Goal: Use online tool/utility: Utilize a website feature to perform a specific function

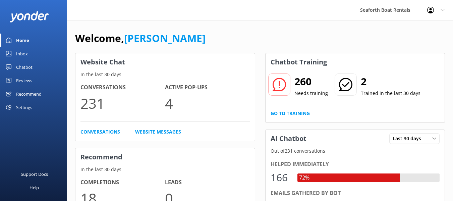
click at [15, 55] on link "Inbox" at bounding box center [33, 53] width 67 height 13
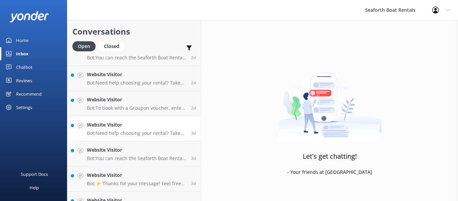
scroll to position [458, 0]
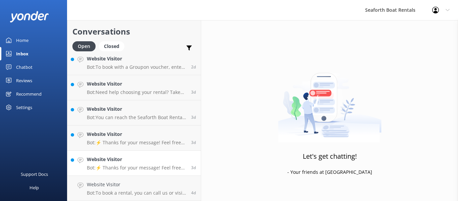
click at [130, 171] on link "Website Visitor Bot: ⚡ Thanks for your message! Feel free to keep chatting — ou…" at bounding box center [133, 163] width 133 height 25
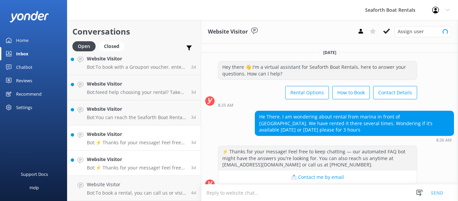
scroll to position [10, 0]
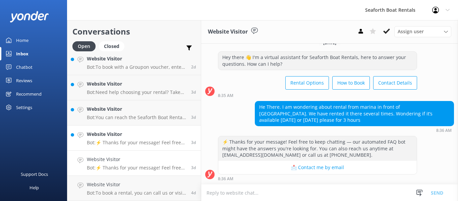
click at [134, 142] on p "Bot: ⚡ Thanks for your message! Feel free to keep chatting — our automated FAQ …" at bounding box center [136, 142] width 99 height 6
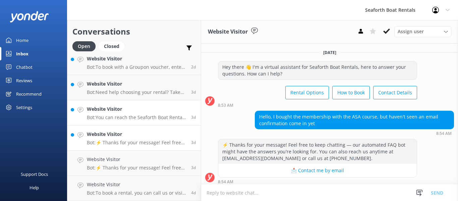
scroll to position [3, 0]
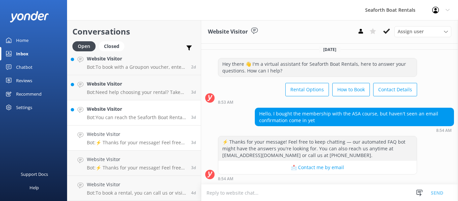
click at [134, 118] on p "Bot: You can reach the Seaforth Boat Rental team at 1-888-834-2628 or by emaili…" at bounding box center [136, 117] width 99 height 6
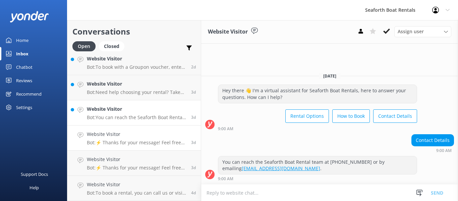
click at [143, 133] on h4 "Website Visitor" at bounding box center [136, 133] width 99 height 7
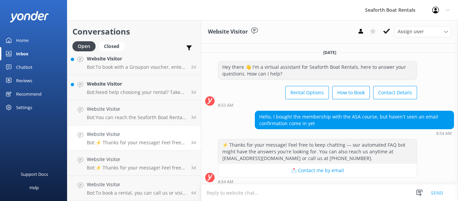
scroll to position [3, 0]
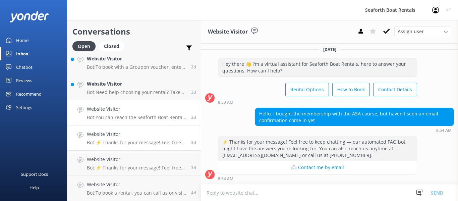
click at [137, 121] on link "Website Visitor Bot: You can reach the Seaforth Boat Rental team at 1-888-834-2…" at bounding box center [133, 112] width 133 height 25
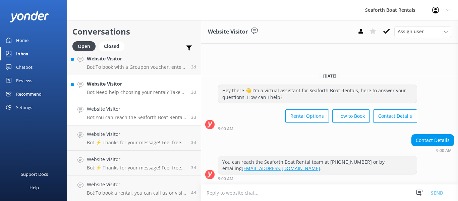
click at [154, 79] on link "Website Visitor Bot: Need help choosing your rental? Take our quiz to help narr…" at bounding box center [133, 87] width 133 height 25
click at [147, 60] on h4 "Website Visitor" at bounding box center [136, 58] width 99 height 7
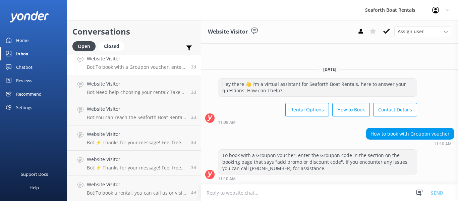
scroll to position [424, 0]
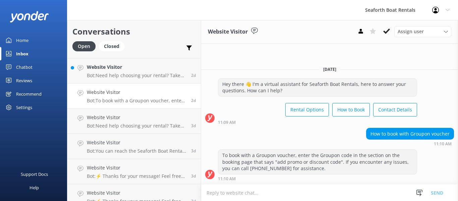
click at [153, 74] on p "Bot: Need help choosing your rental? Take our quiz to help narrow down your opt…" at bounding box center [136, 75] width 99 height 6
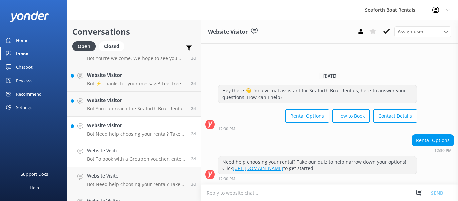
scroll to position [357, 0]
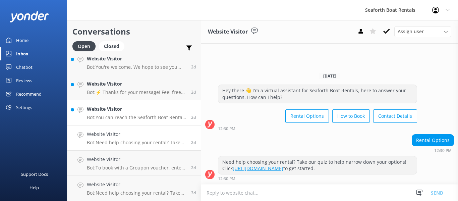
click at [138, 110] on h4 "Website Visitor" at bounding box center [136, 108] width 99 height 7
click at [134, 84] on h4 "Website Visitor" at bounding box center [136, 83] width 99 height 7
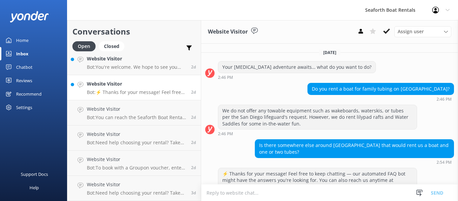
scroll to position [32, 0]
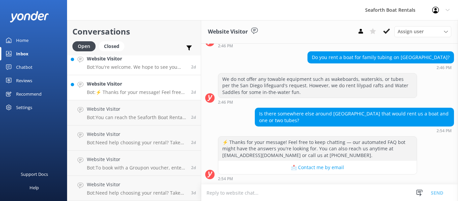
click at [140, 67] on p "Bot: You're welcome. We hope to see you soon!" at bounding box center [136, 67] width 99 height 6
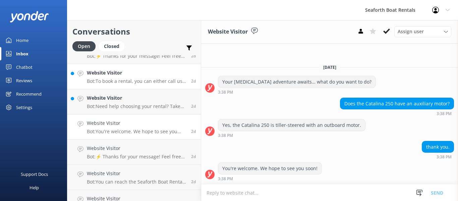
scroll to position [290, 0]
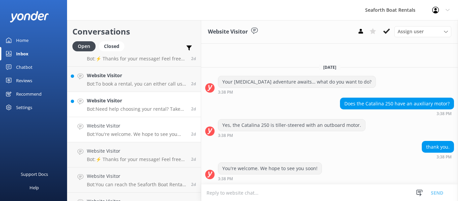
click at [143, 100] on h4 "Website Visitor" at bounding box center [136, 100] width 99 height 7
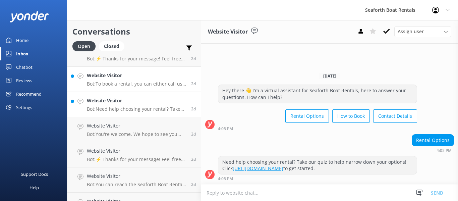
click at [146, 79] on h4 "Website Visitor" at bounding box center [136, 75] width 99 height 7
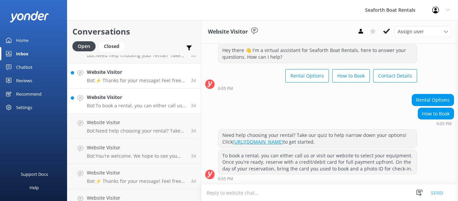
scroll to position [257, 0]
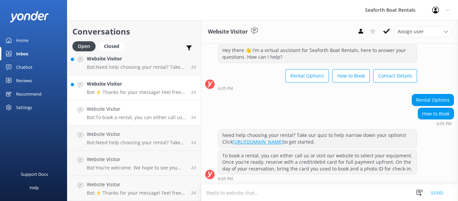
click at [149, 87] on h4 "Website Visitor" at bounding box center [136, 83] width 99 height 7
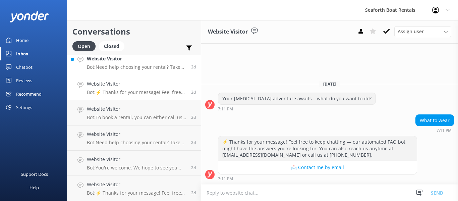
click at [149, 69] on p "Bot: Need help choosing your rental? Take our quiz to help narrow down your opt…" at bounding box center [136, 67] width 99 height 6
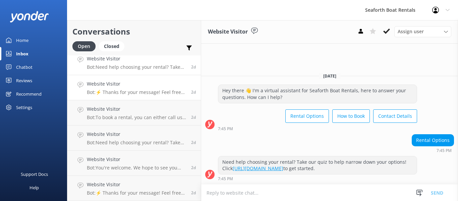
click at [147, 91] on p "Bot: ⚡ Thanks for your message! Feel free to keep chatting — our automated FAQ …" at bounding box center [136, 92] width 99 height 6
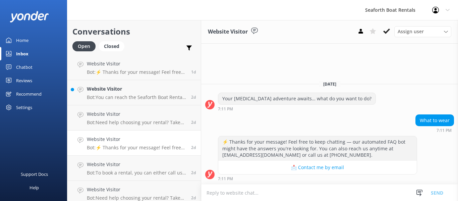
scroll to position [190, 0]
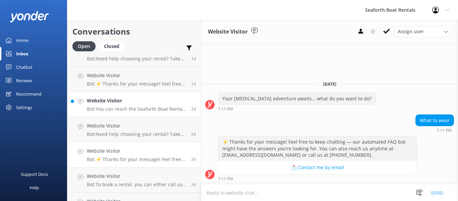
click at [152, 106] on div "Website Visitor Bot: You can reach the Seaforth Boat Rental team at 1-888-834-2…" at bounding box center [136, 104] width 99 height 15
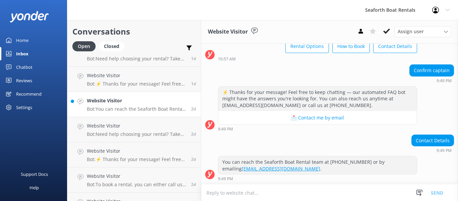
scroll to position [123, 0]
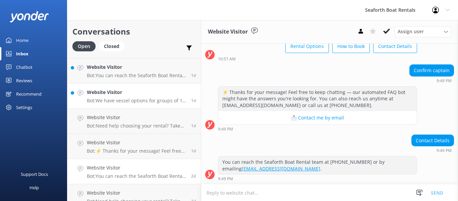
click at [152, 101] on p "Bot: We have vessel options for groups of 1 - 35 passengers. However, per USCG …" at bounding box center [136, 101] width 99 height 6
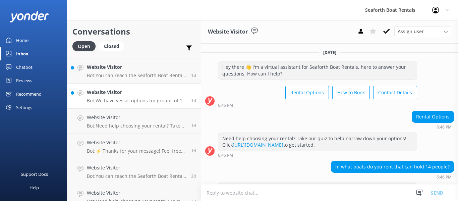
scroll to position [33, 0]
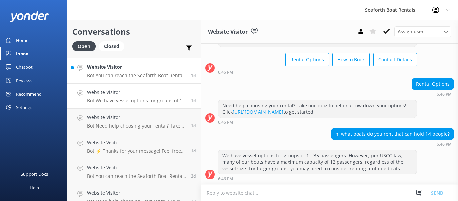
click at [135, 72] on div "Website Visitor Bot: You can reach the Seaforth Boat Rental team at 1-888-834-2…" at bounding box center [136, 70] width 99 height 15
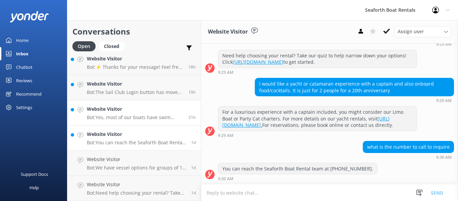
scroll to position [90, 0]
click at [138, 109] on h4 "Website Visitor" at bounding box center [135, 108] width 97 height 7
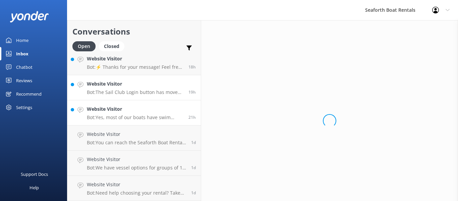
click at [138, 90] on p "Bot: The Sail Club Login button has moved! Hover over "Sail Club" to find the l…" at bounding box center [135, 92] width 97 height 6
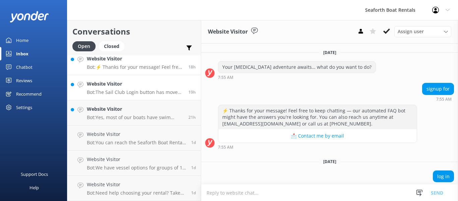
click at [138, 72] on link "Website Visitor Bot: ⚡ Thanks for your message! Feel free to keep chatting — ou…" at bounding box center [133, 62] width 133 height 25
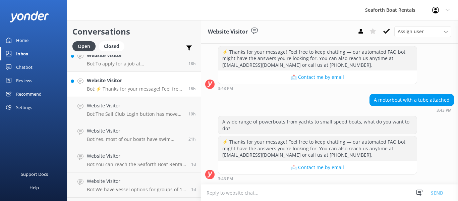
scroll to position [22, 0]
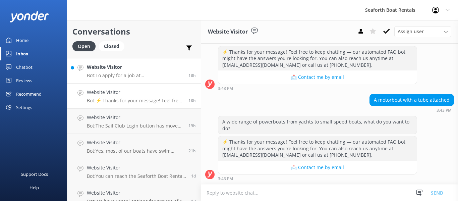
click at [140, 77] on p "Bot: To apply for a job at Seaforth, please visit https://seaforthboatrental.co…" at bounding box center [135, 75] width 97 height 6
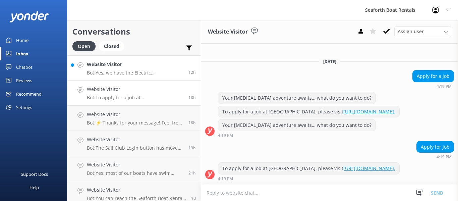
click at [141, 75] on p "Bot: Yes, we have the Electric Duffy 21' Boat available for rent in Mission Bay…" at bounding box center [135, 73] width 97 height 6
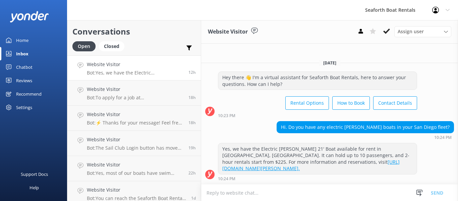
click at [30, 43] on link "Home" at bounding box center [33, 40] width 67 height 13
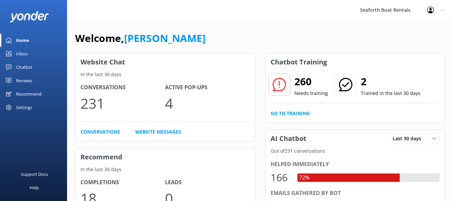
click at [28, 93] on div "Recommend" at bounding box center [28, 93] width 25 height 13
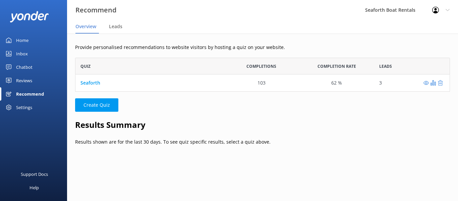
scroll to position [29, 365]
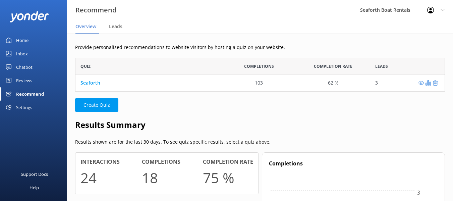
click at [98, 83] on link "Seaforth" at bounding box center [90, 82] width 20 height 6
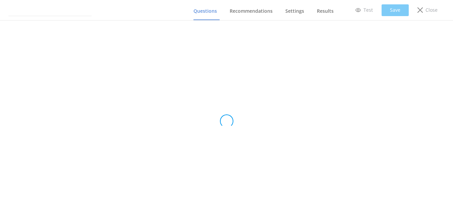
type input "Seaforth"
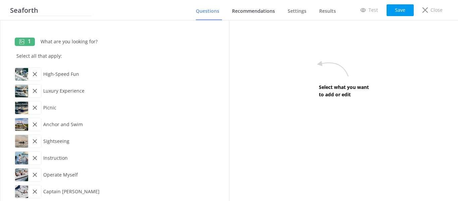
click at [262, 7] on link "Recommendations" at bounding box center [255, 11] width 46 height 17
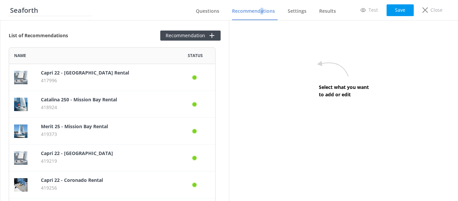
scroll to position [1943, 202]
click at [320, 14] on span "Results" at bounding box center [327, 11] width 17 height 7
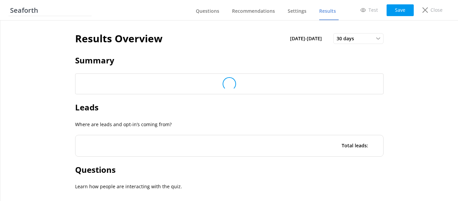
click at [214, 56] on h2 "Summary" at bounding box center [229, 60] width 308 height 13
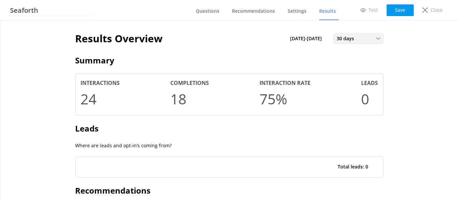
click at [364, 38] on div "30 days" at bounding box center [358, 38] width 47 height 7
click at [353, 93] on div "Last 180 days" at bounding box center [350, 93] width 26 height 7
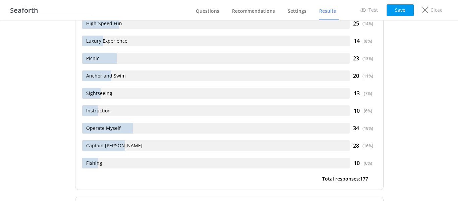
scroll to position [1740, 0]
